Goal: Find specific page/section: Find specific page/section

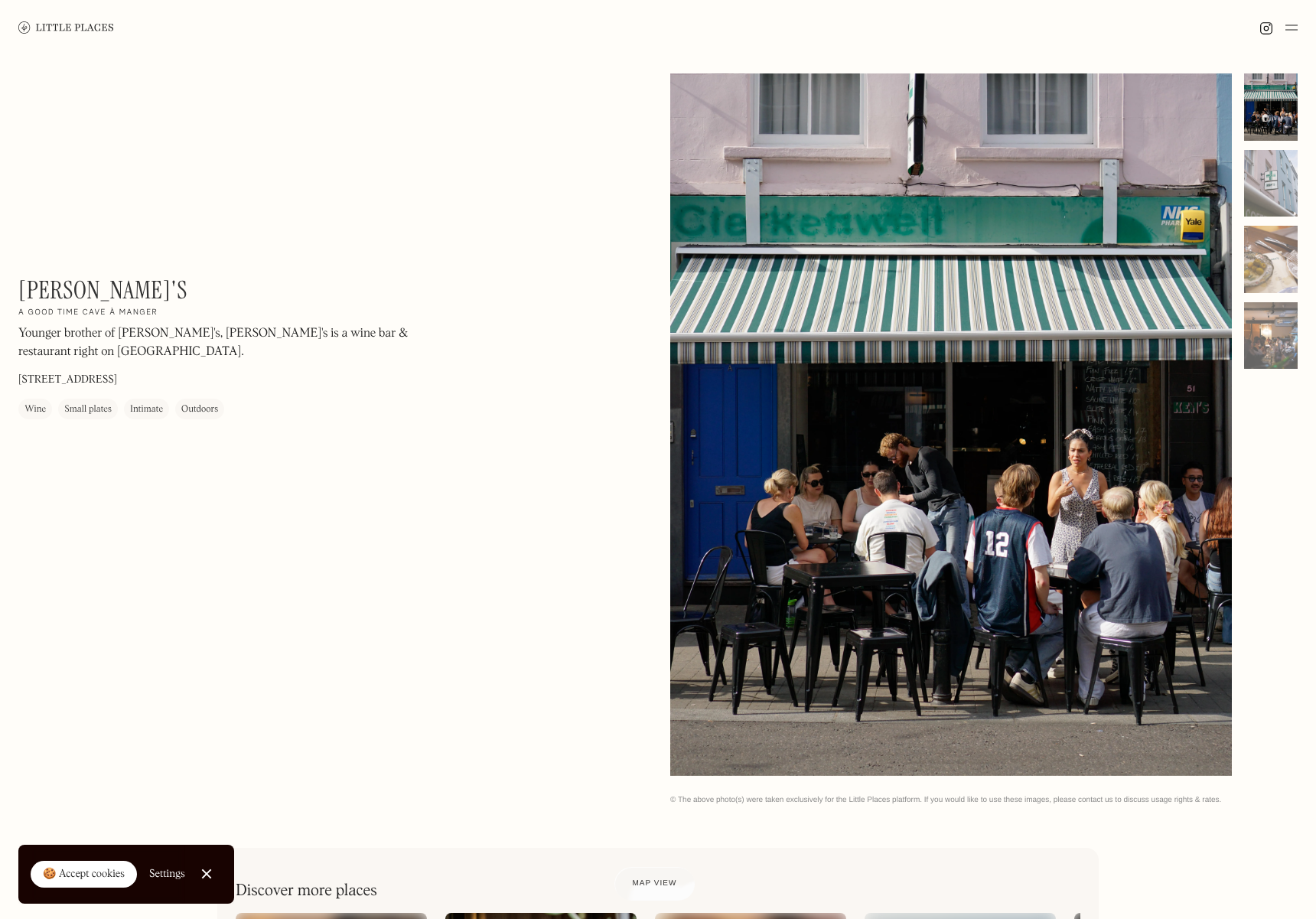
click at [92, 21] on img at bounding box center [66, 27] width 95 height 12
click at [1284, 169] on div at bounding box center [1271, 183] width 54 height 67
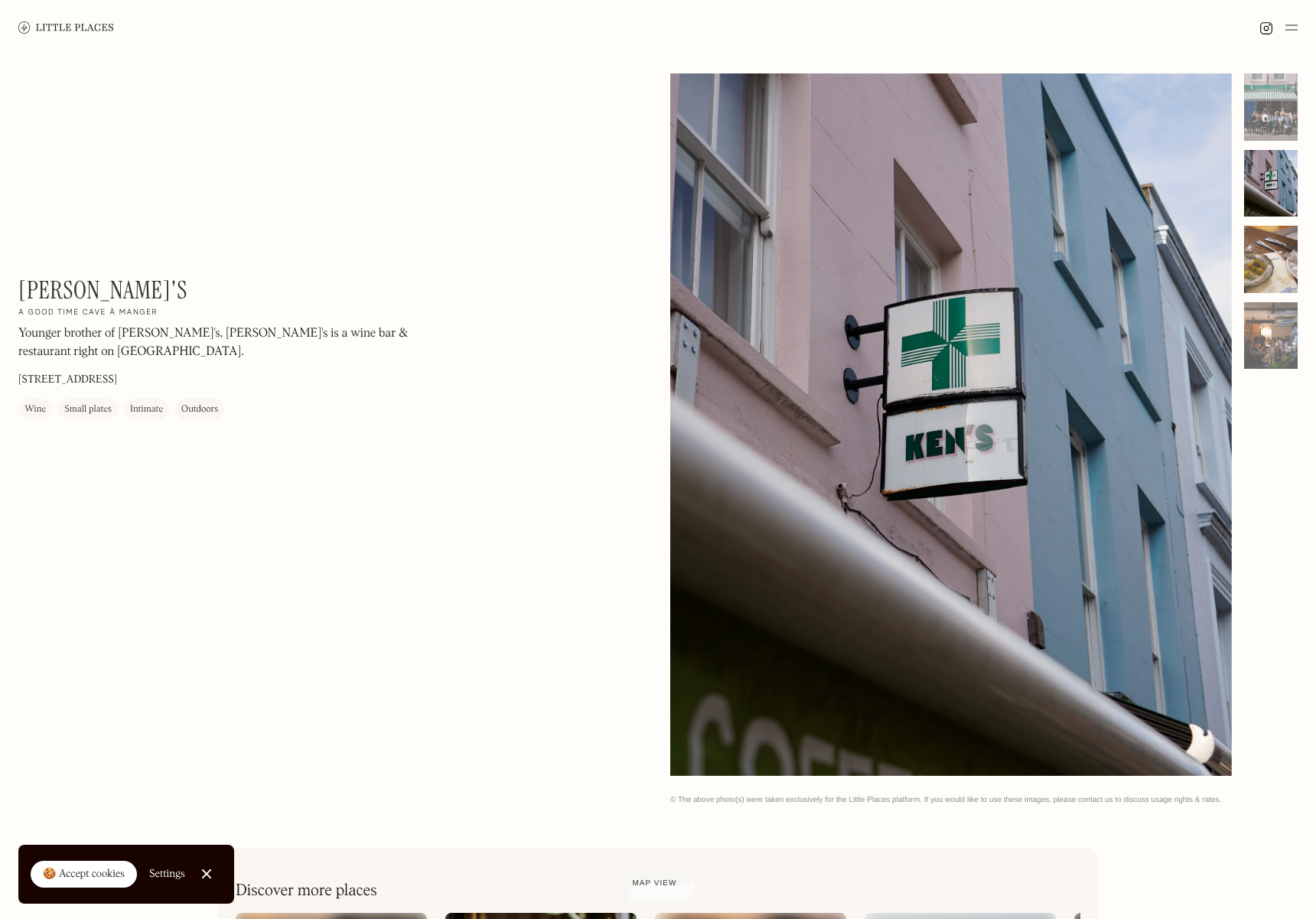
click at [1278, 252] on div at bounding box center [1271, 259] width 54 height 67
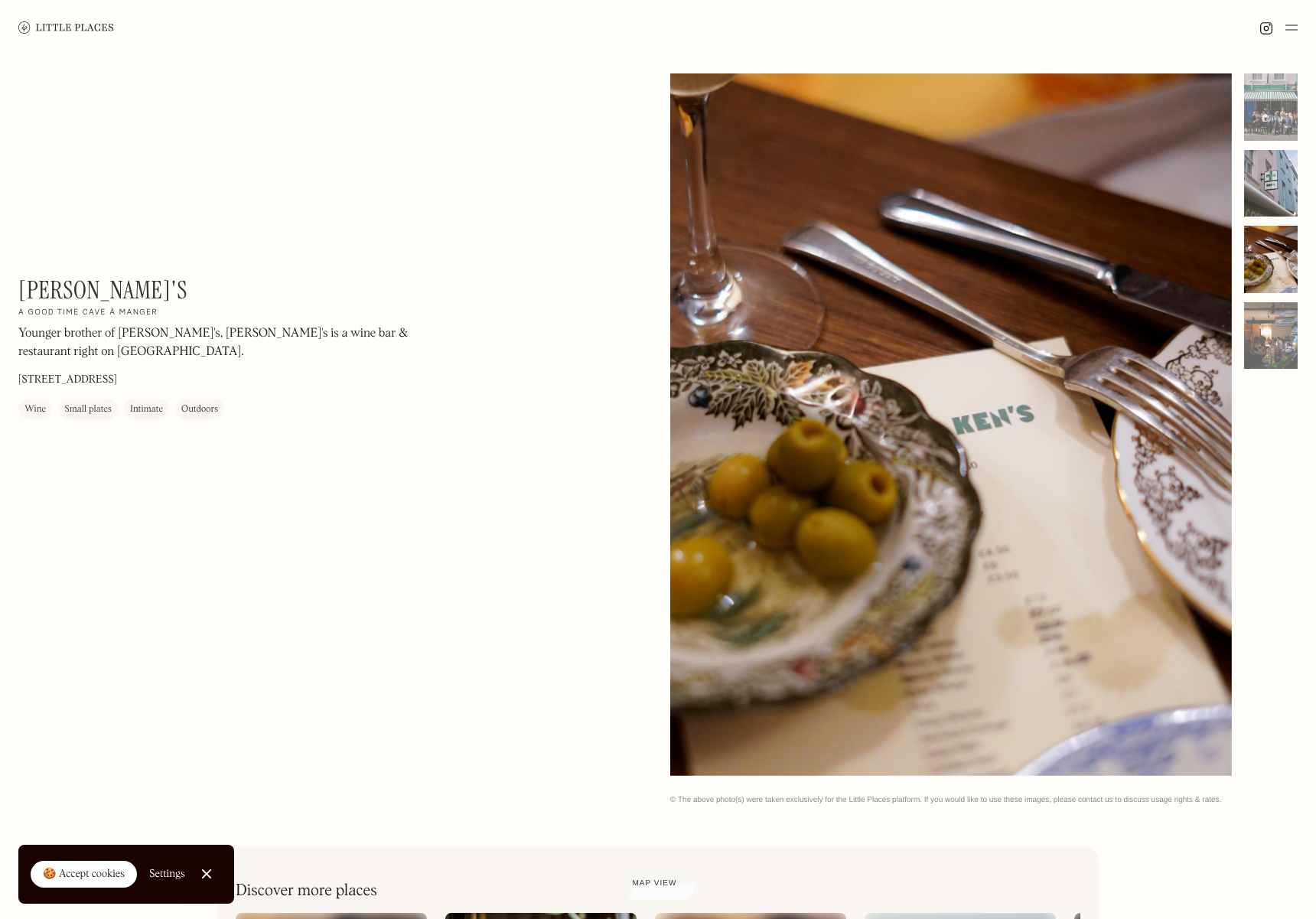
click at [1266, 177] on div at bounding box center [1271, 183] width 54 height 67
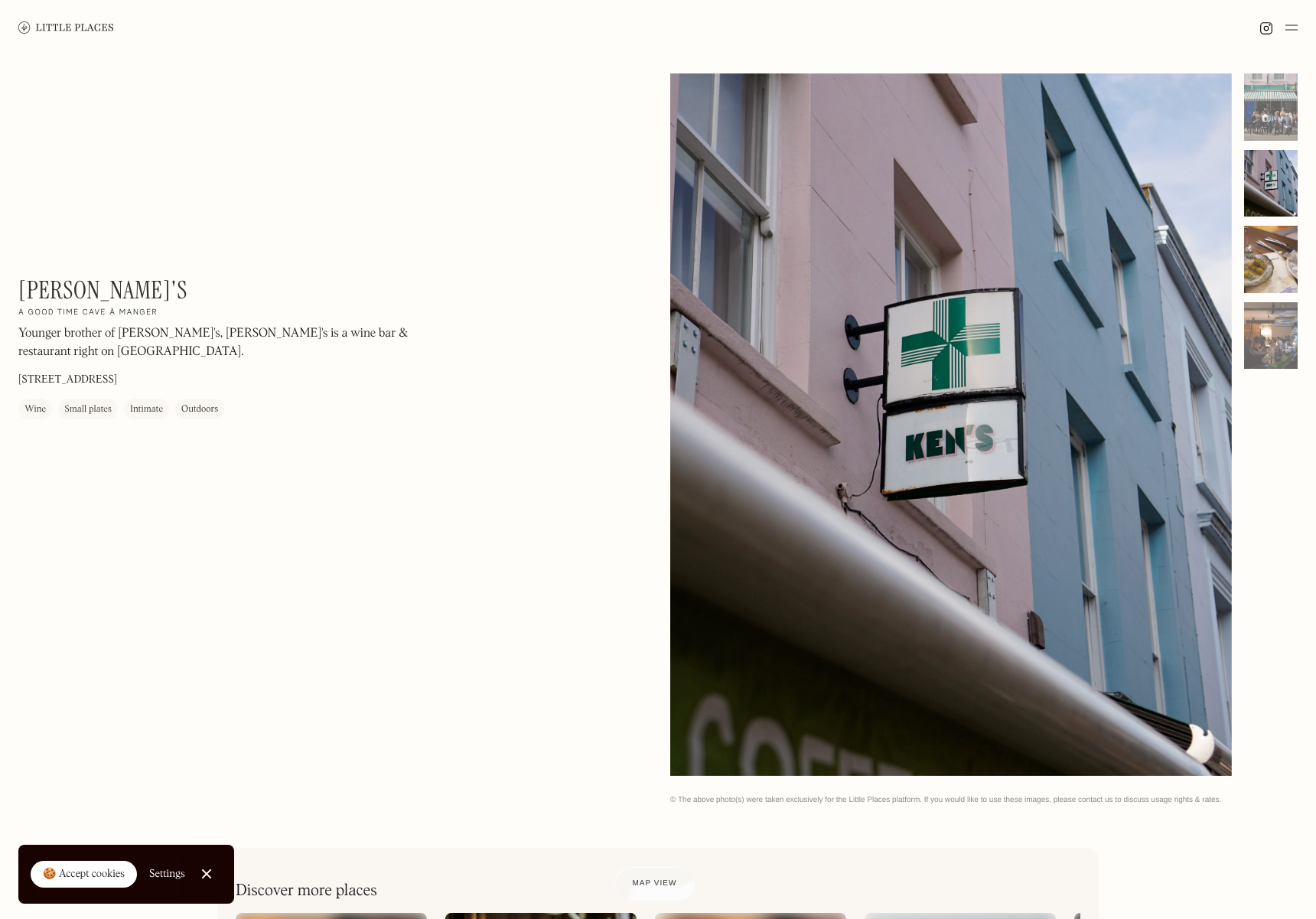
click at [1259, 251] on div at bounding box center [1271, 259] width 54 height 67
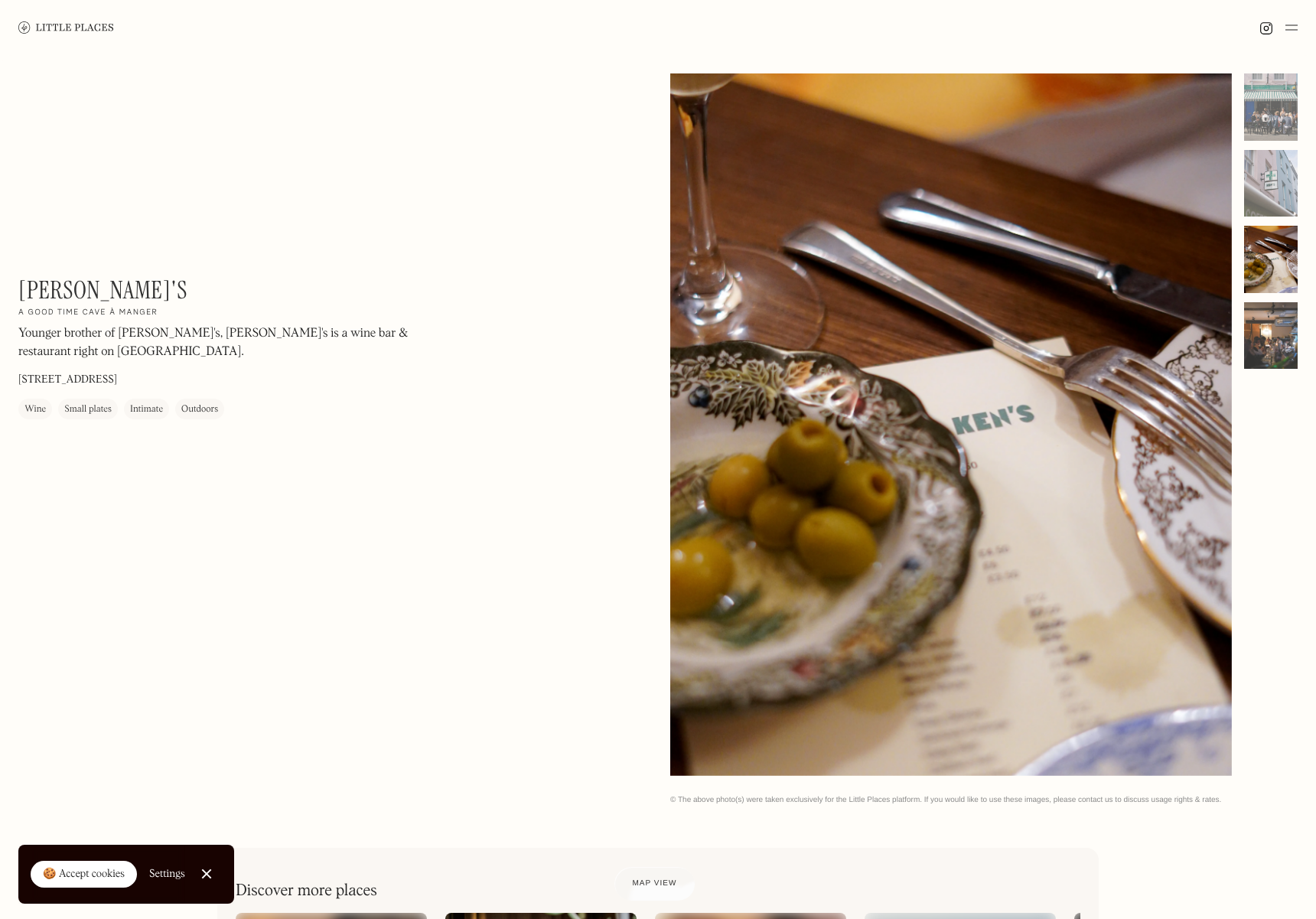
click at [1262, 312] on div at bounding box center [1271, 336] width 54 height 67
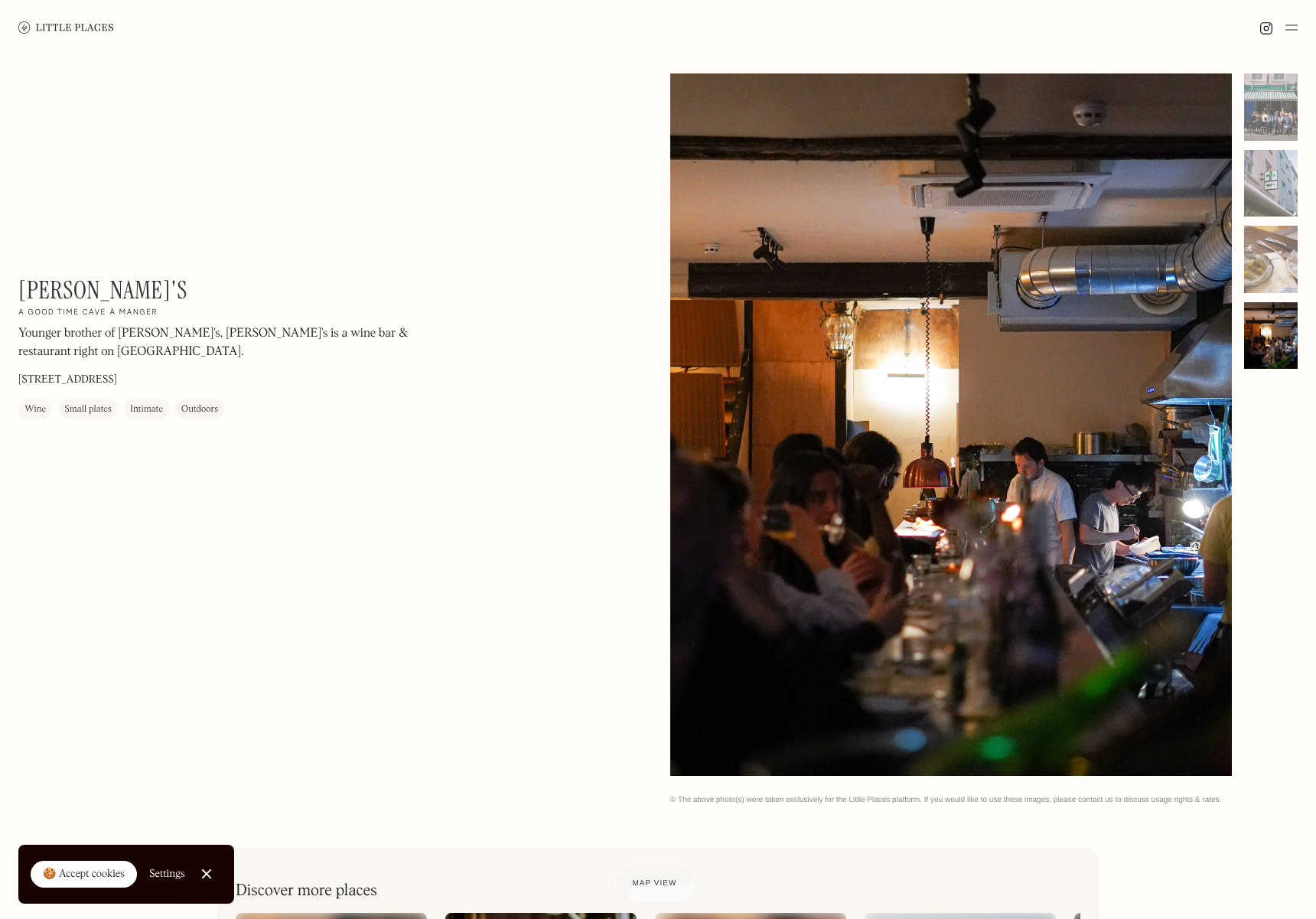
click at [88, 410] on div "Small plates" at bounding box center [88, 411] width 48 height 16
click at [141, 410] on div "Intimate" at bounding box center [147, 411] width 33 height 16
click at [269, 411] on div "Ken's On Our Radar A good time cave à manger Younger brother of Dan's, Ken's is…" at bounding box center [225, 348] width 414 height 144
click at [94, 874] on div "🍪 Accept cookies" at bounding box center [84, 875] width 82 height 16
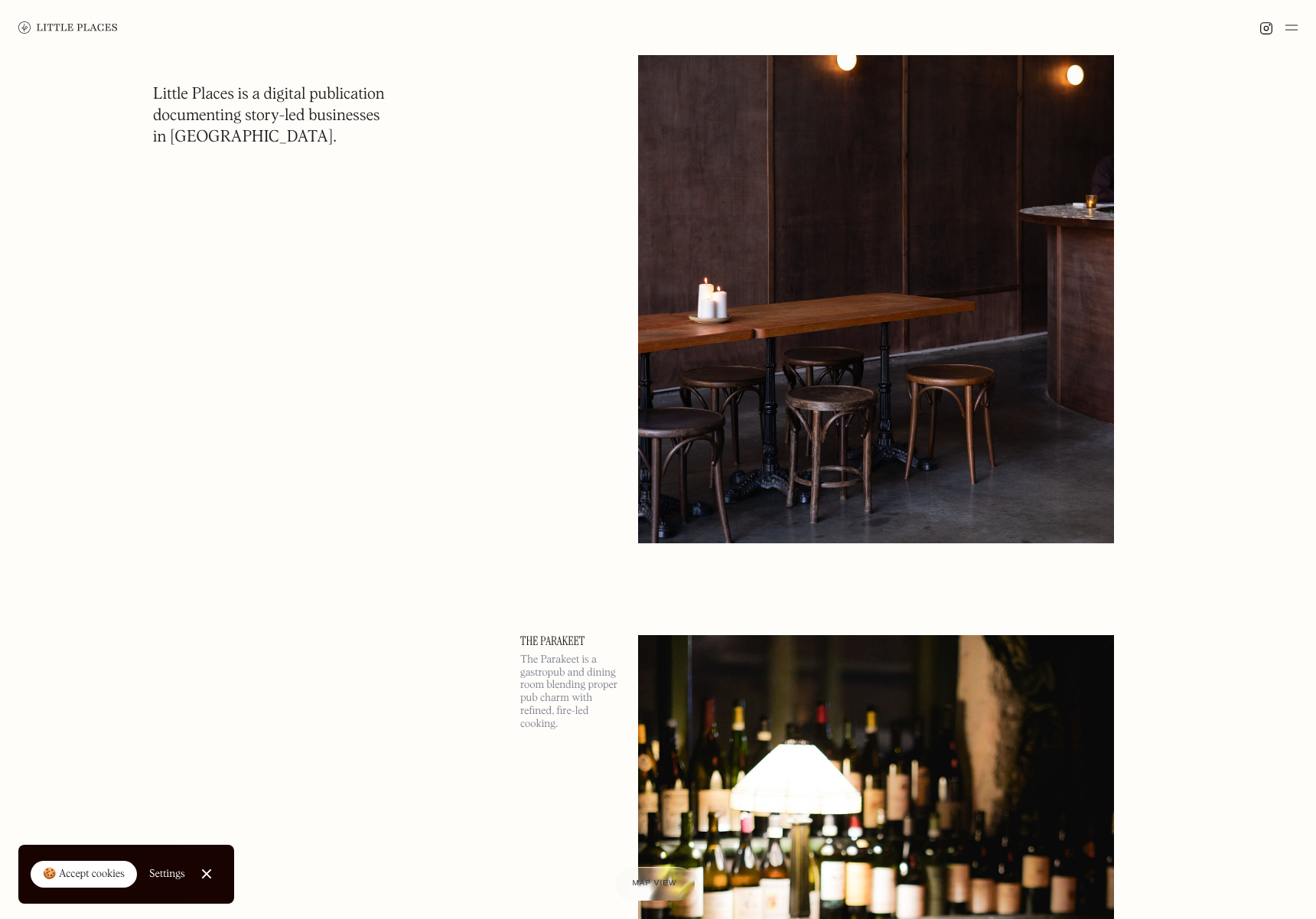
scroll to position [15419, 0]
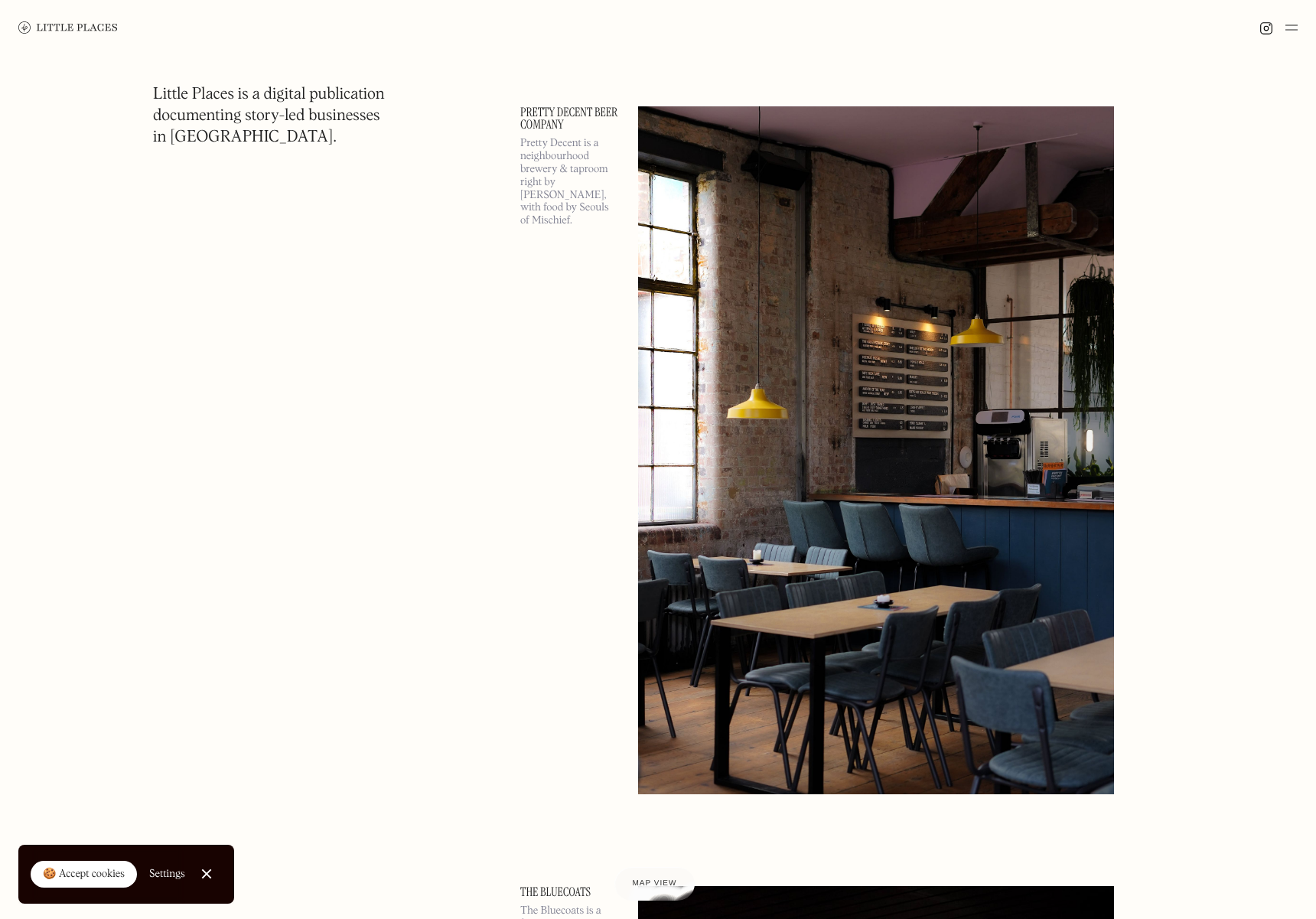
scroll to position [21074, 0]
